Goal: Find specific page/section

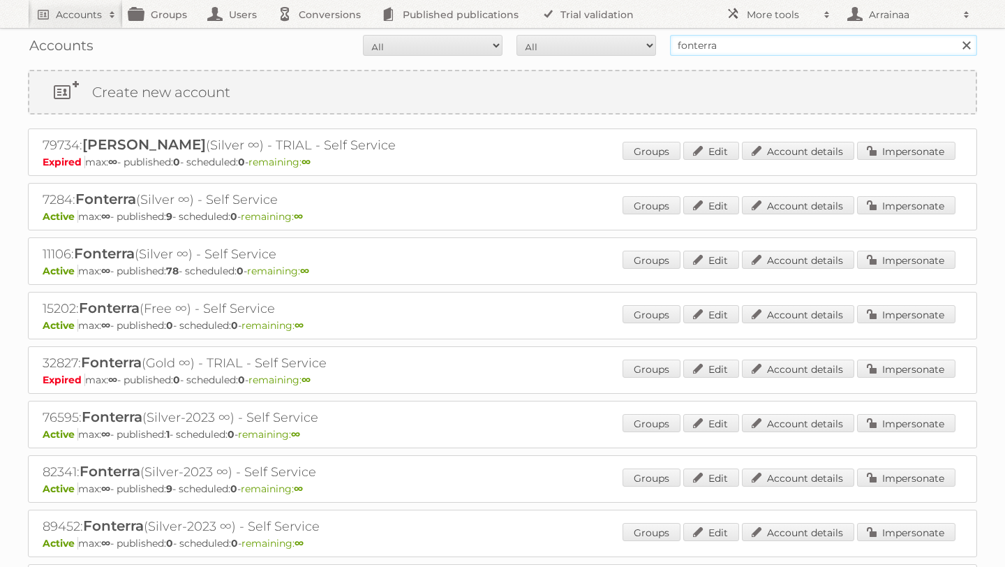
click at [759, 41] on input "fonterra" at bounding box center [823, 45] width 307 height 21
type input "f"
type input "aira"
click at [956, 35] on input "Search" at bounding box center [966, 45] width 21 height 21
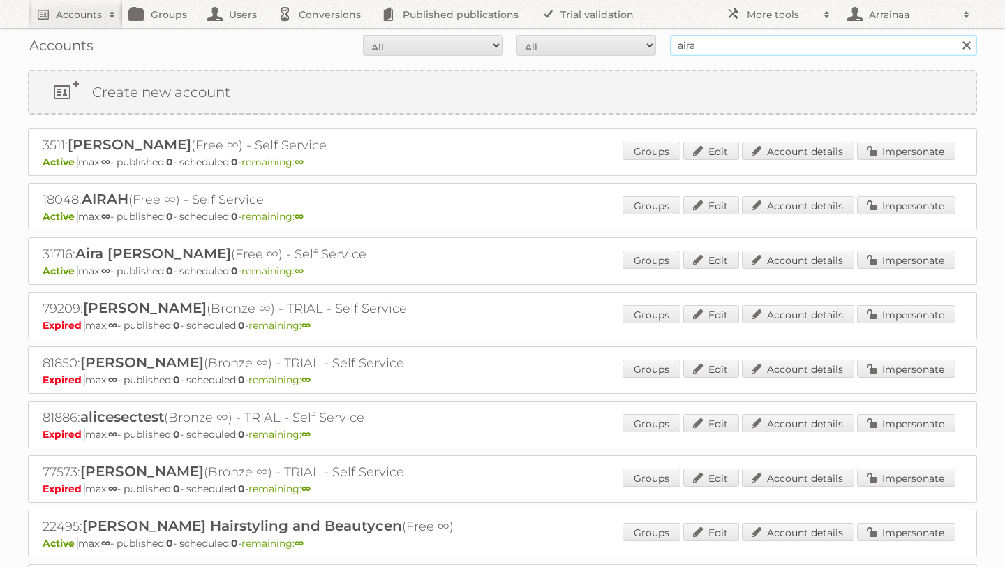
click at [732, 45] on input "aira" at bounding box center [823, 45] width 307 height 21
type input "a"
type input "S & R"
click at [956, 35] on input "Search" at bounding box center [966, 45] width 21 height 21
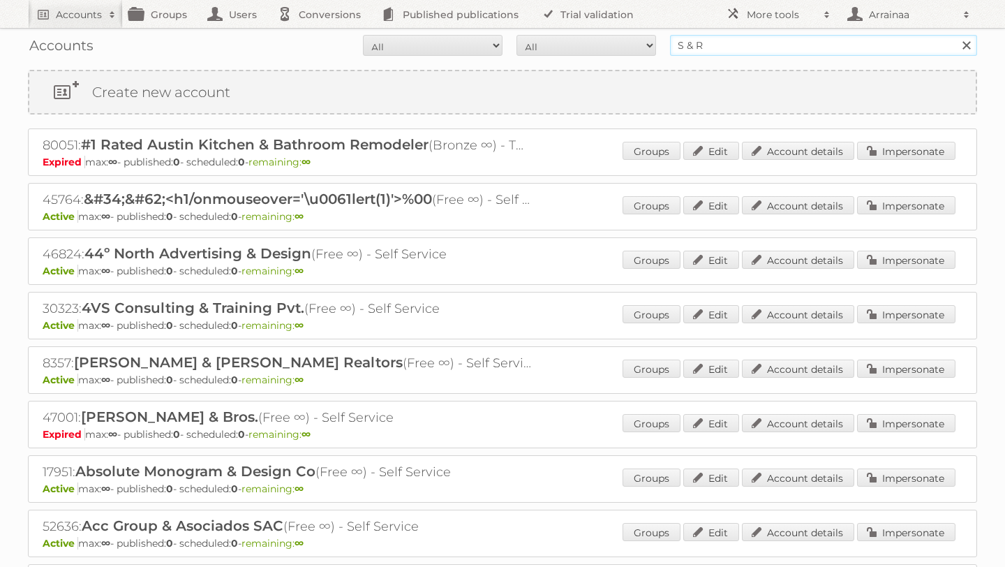
click at [771, 47] on input "S & R" at bounding box center [823, 45] width 307 height 21
type input "S & R shipping"
click at [956, 35] on input "Search" at bounding box center [966, 45] width 21 height 21
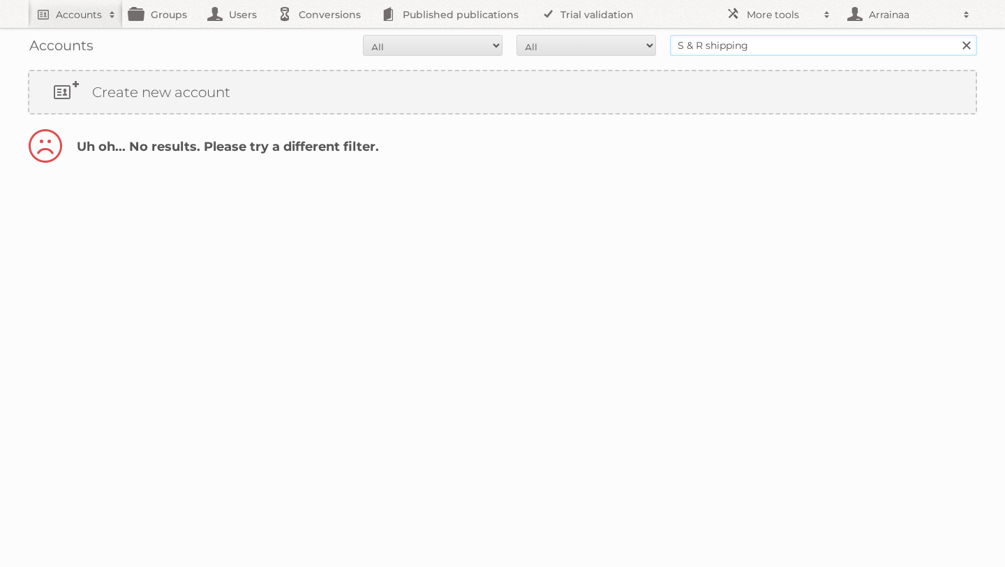
click at [704, 43] on input "S & R shipping" at bounding box center [823, 45] width 307 height 21
type input "S & R membership shipping"
click at [956, 35] on input "Search" at bounding box center [966, 45] width 21 height 21
click at [962, 42] on link at bounding box center [966, 45] width 21 height 21
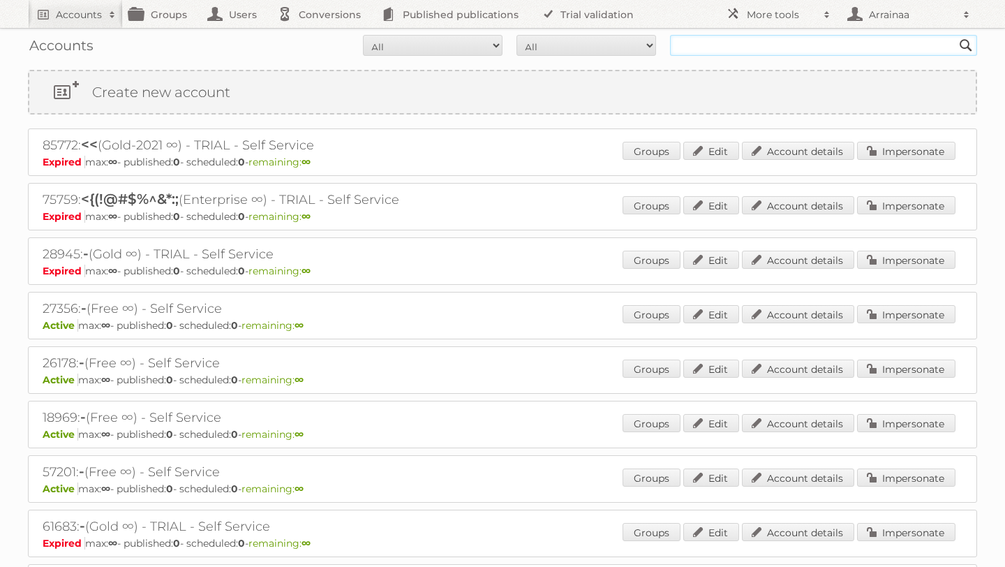
click at [866, 41] on input "text" at bounding box center [823, 45] width 307 height 21
paste input "Aira [PERSON_NAME]"
type input "Aira [PERSON_NAME]"
click at [956, 35] on input "Search" at bounding box center [966, 45] width 21 height 21
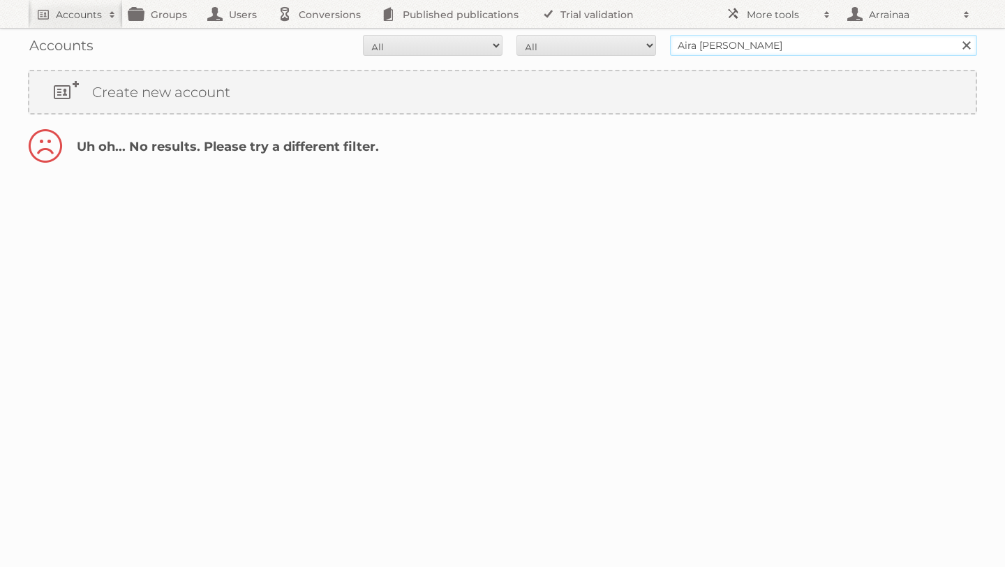
click at [731, 45] on input "Aira [PERSON_NAME]" at bounding box center [823, 45] width 307 height 21
type input "[PERSON_NAME]"
click at [956, 35] on input "Search" at bounding box center [966, 45] width 21 height 21
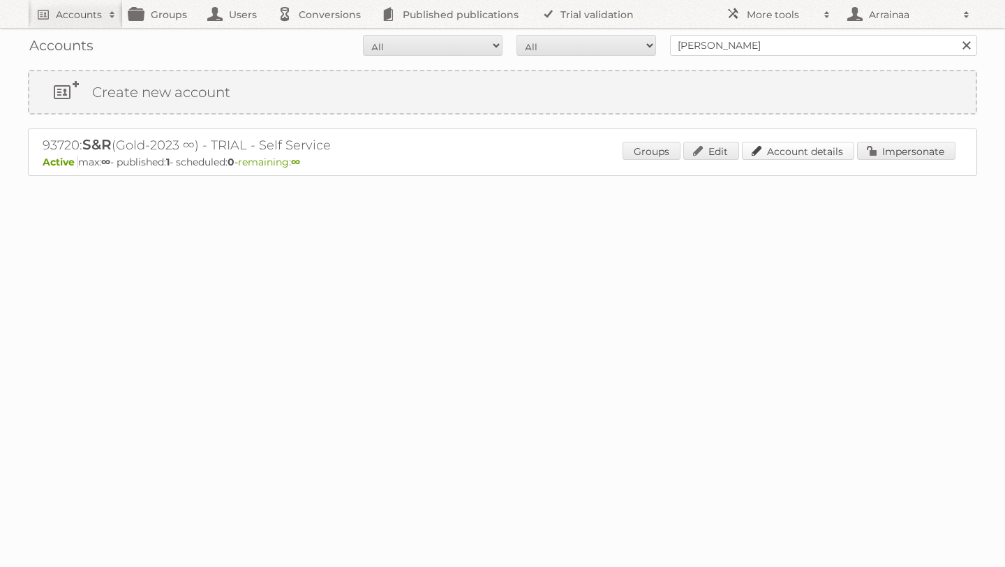
click at [799, 151] on link "Account details" at bounding box center [798, 151] width 112 height 18
